Goal: Task Accomplishment & Management: Manage account settings

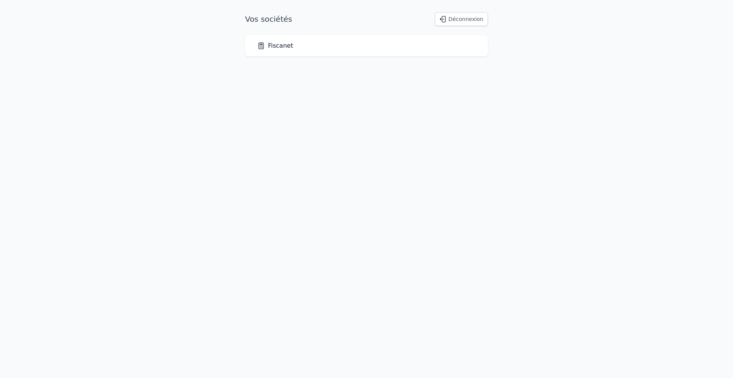
click at [269, 52] on div "Fiscanet" at bounding box center [366, 45] width 243 height 21
click at [276, 48] on link "Fiscanet" at bounding box center [275, 45] width 36 height 9
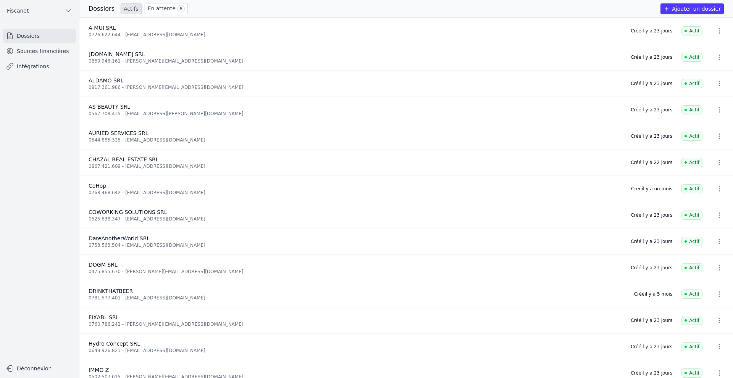
click at [33, 48] on link "Sources financières" at bounding box center [39, 51] width 73 height 14
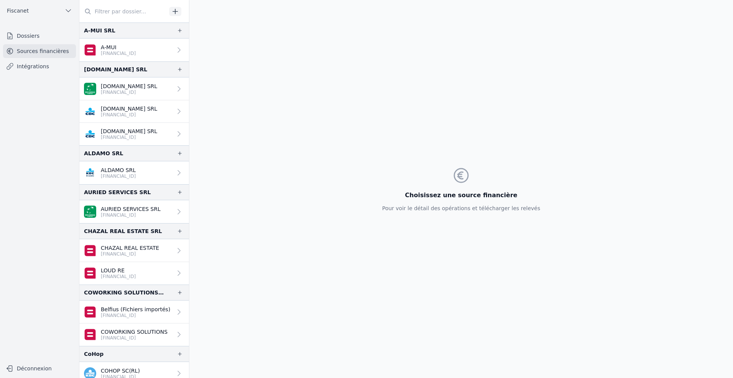
scroll to position [76, 0]
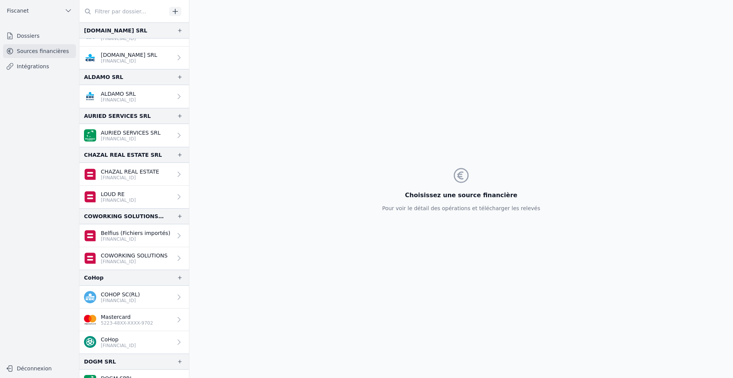
click at [177, 196] on icon at bounding box center [179, 197] width 8 height 8
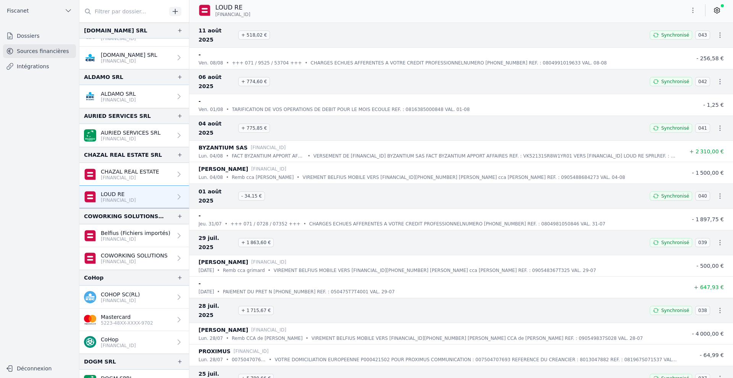
click at [604, 14] on icon at bounding box center [717, 10] width 8 height 8
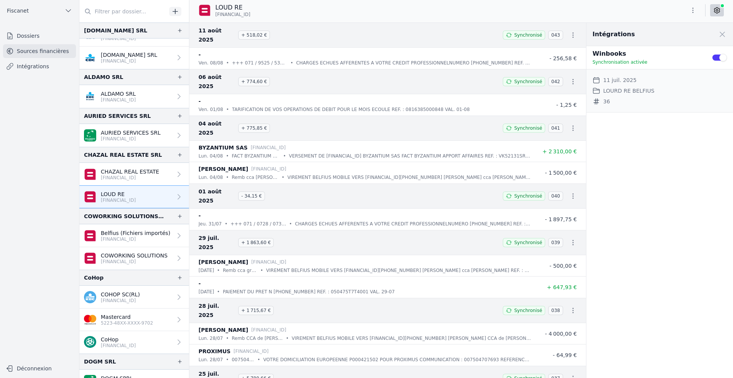
click at [604, 14] on icon at bounding box center [717, 10] width 8 height 8
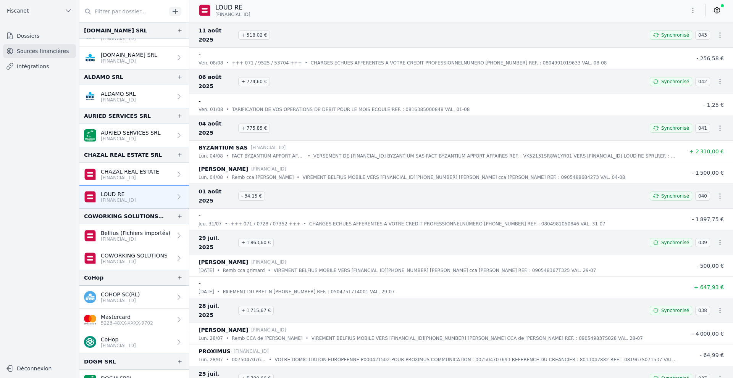
click at [604, 6] on icon "button" at bounding box center [693, 10] width 8 height 8
click at [604, 53] on button "Supprimer" at bounding box center [674, 55] width 55 height 14
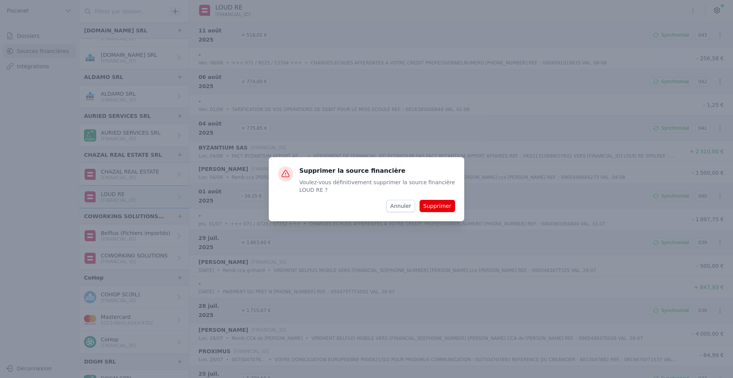
click at [439, 204] on button "Supprimer" at bounding box center [436, 206] width 35 height 12
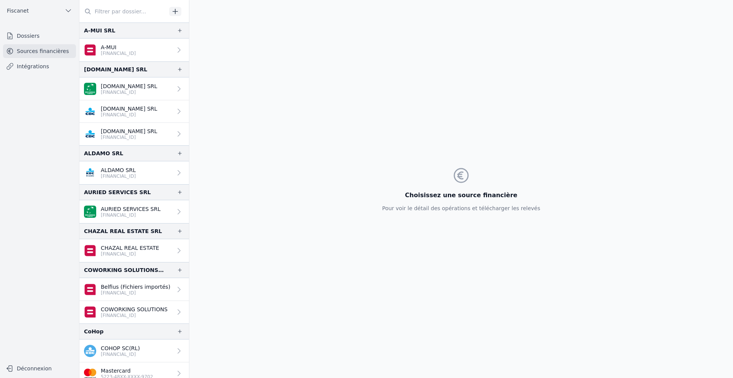
click at [131, 109] on p "[DOMAIN_NAME] SRL" at bounding box center [129, 109] width 56 height 8
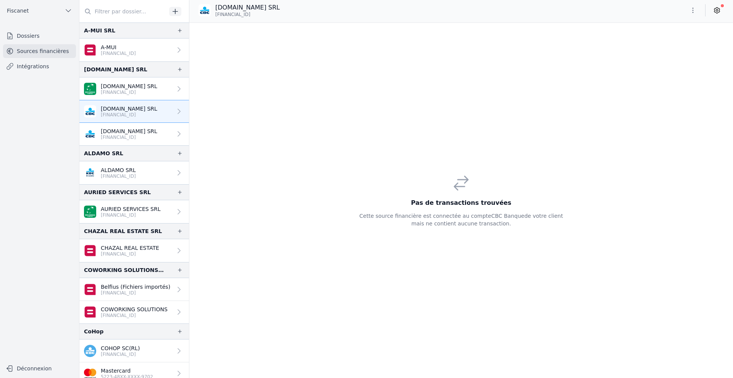
click at [146, 135] on p "[FINANCIAL_ID]" at bounding box center [129, 137] width 56 height 6
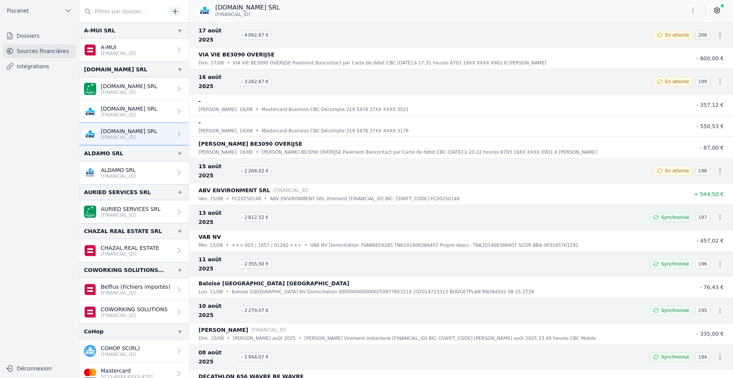
click at [145, 115] on p "[FINANCIAL_ID]" at bounding box center [129, 115] width 56 height 6
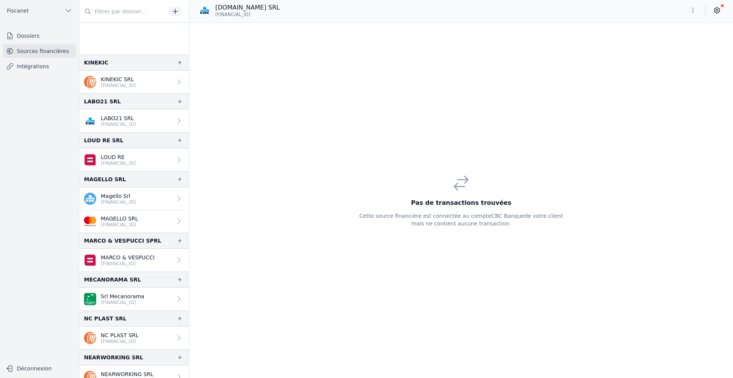
scroll to position [802, 0]
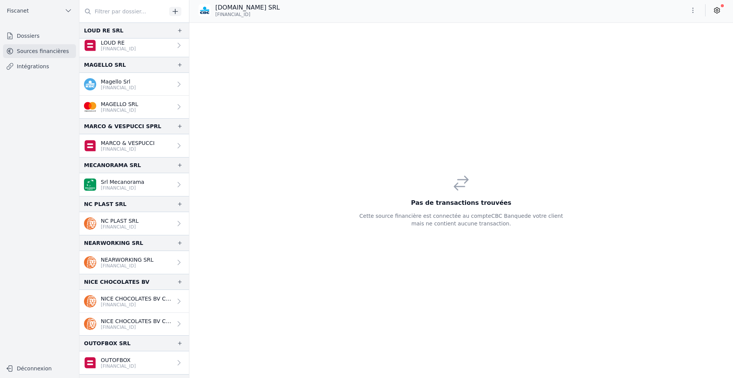
click at [123, 325] on p "[FINANCIAL_ID]" at bounding box center [136, 327] width 71 height 6
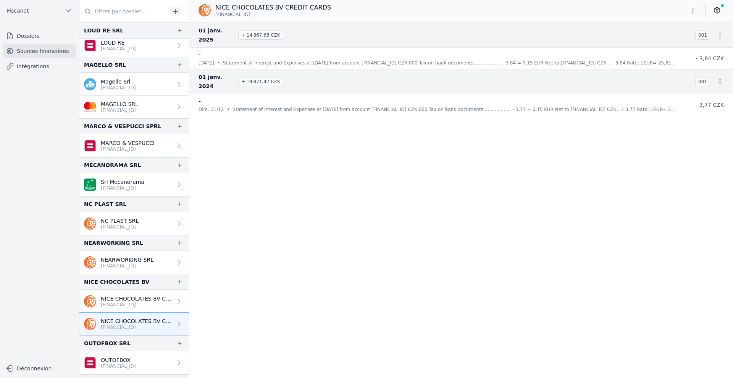
click at [129, 302] on p "NICE CHOCOLATES BV CREDIT CARDS" at bounding box center [136, 299] width 71 height 8
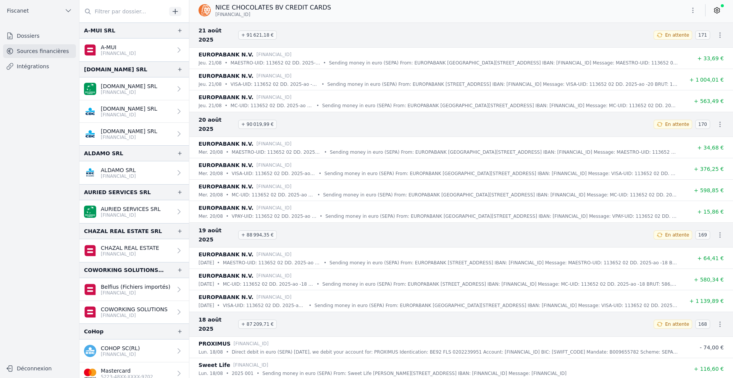
click at [149, 106] on p "[DOMAIN_NAME] SRL" at bounding box center [129, 109] width 56 height 8
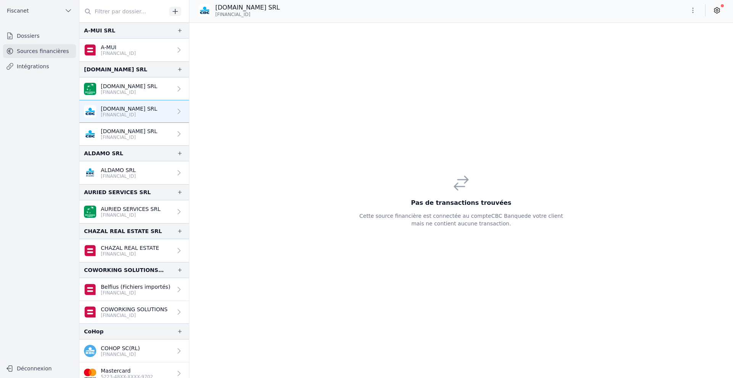
click at [140, 129] on p "[DOMAIN_NAME] SRL" at bounding box center [129, 131] width 56 height 8
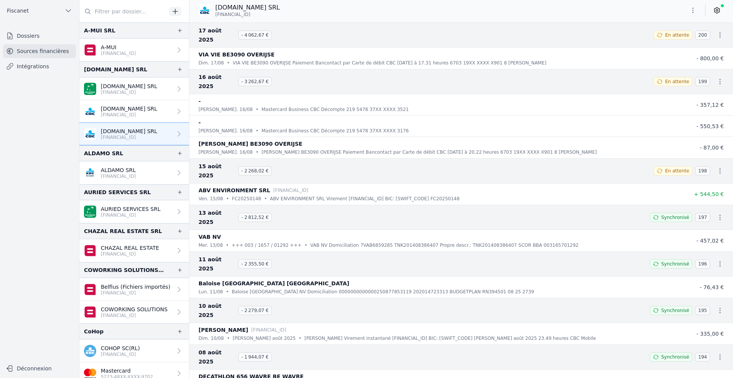
click at [143, 106] on p "[DOMAIN_NAME] SRL" at bounding box center [129, 109] width 56 height 8
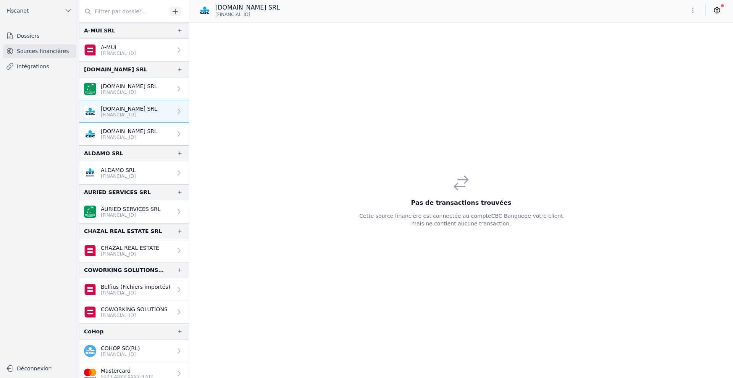
click at [110, 135] on p "[FINANCIAL_ID]" at bounding box center [129, 137] width 56 height 6
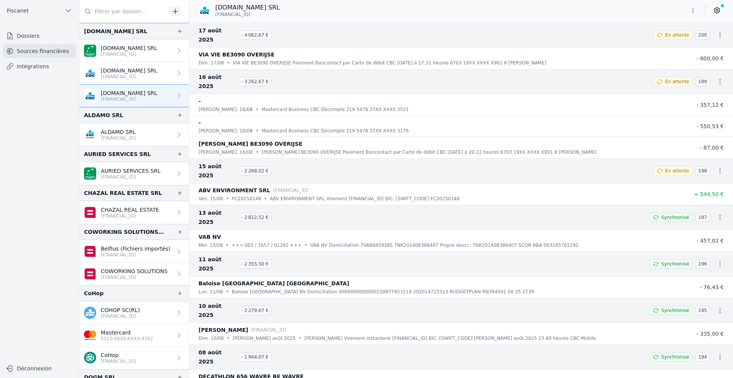
scroll to position [76, 0]
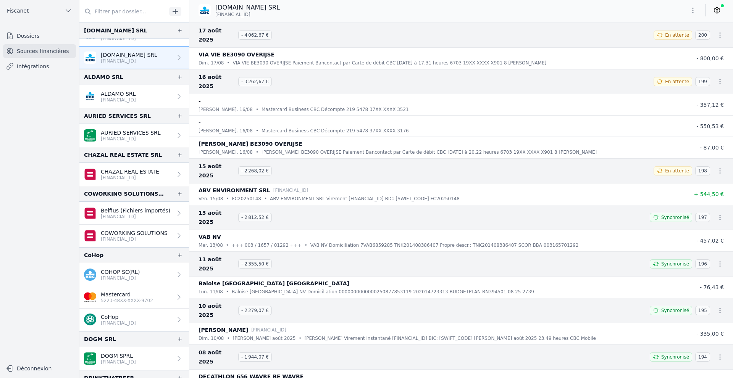
click at [139, 216] on p "[FINANCIAL_ID]" at bounding box center [135, 217] width 69 height 6
